Goal: Find specific page/section: Find specific page/section

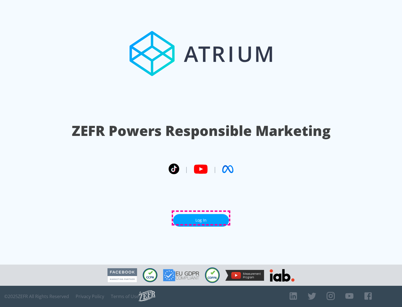
click at [201, 218] on link "Log In" at bounding box center [201, 220] width 56 height 13
